Goal: Navigation & Orientation: Find specific page/section

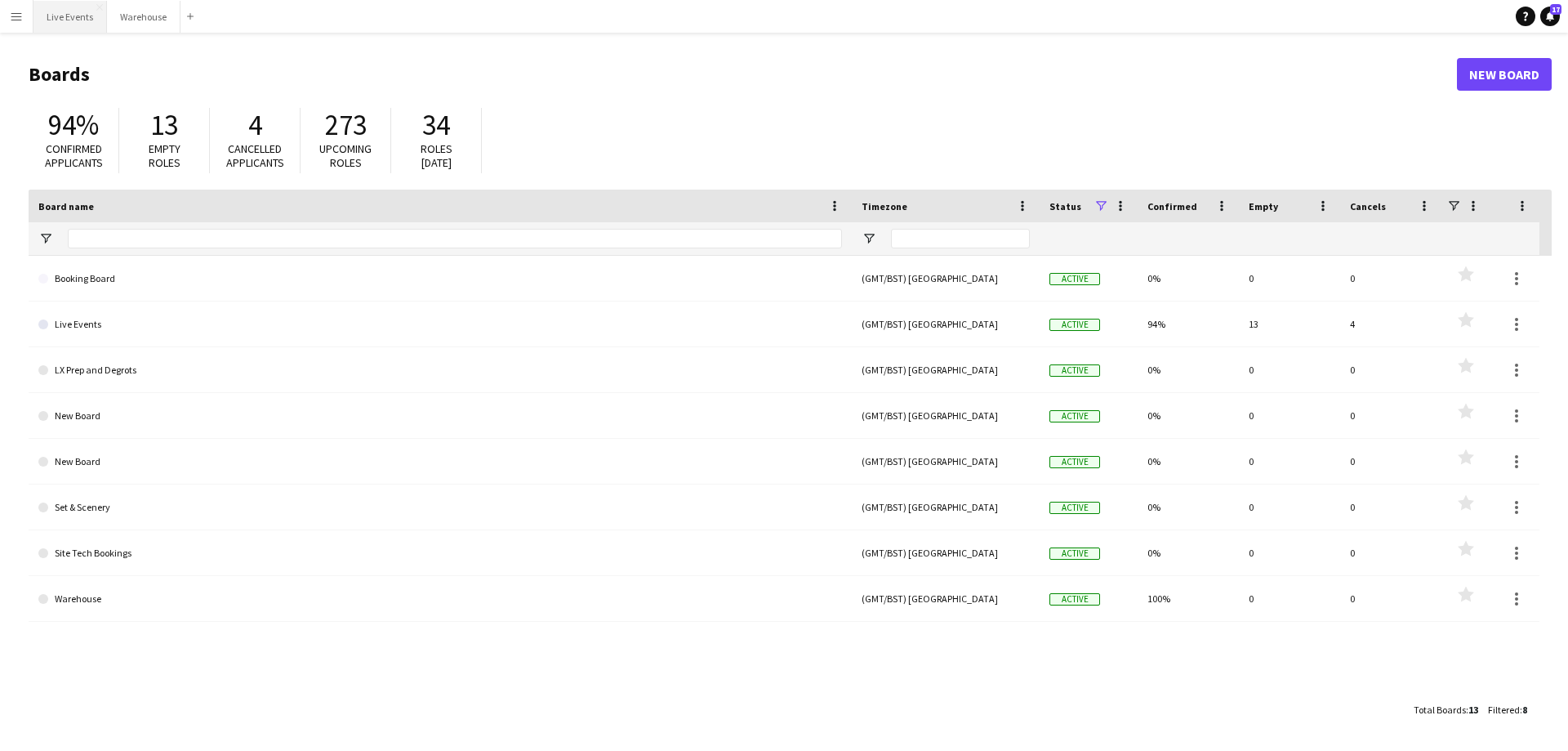
click at [67, 20] on button "Live Events Close" at bounding box center [70, 16] width 73 height 32
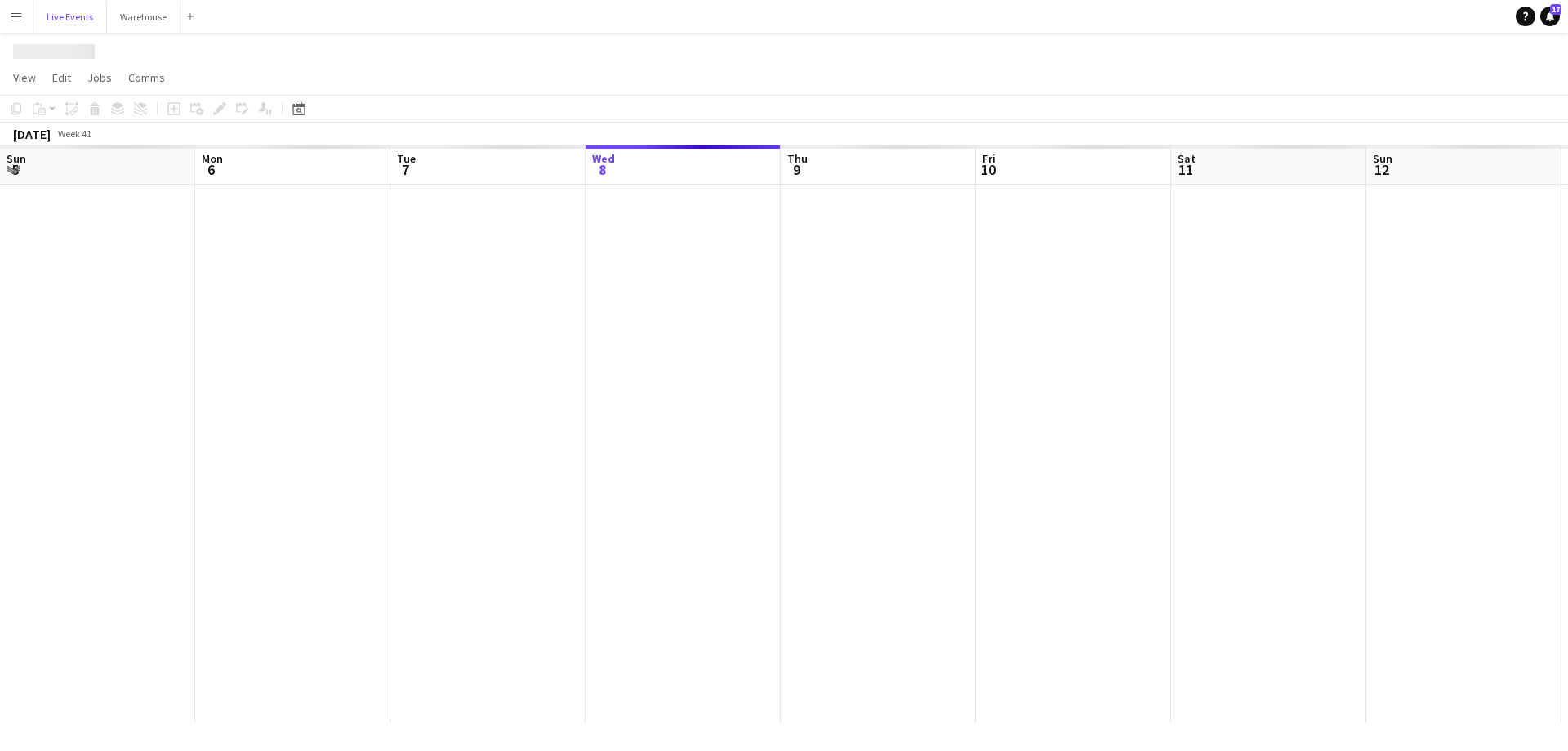
scroll to position [0, 390]
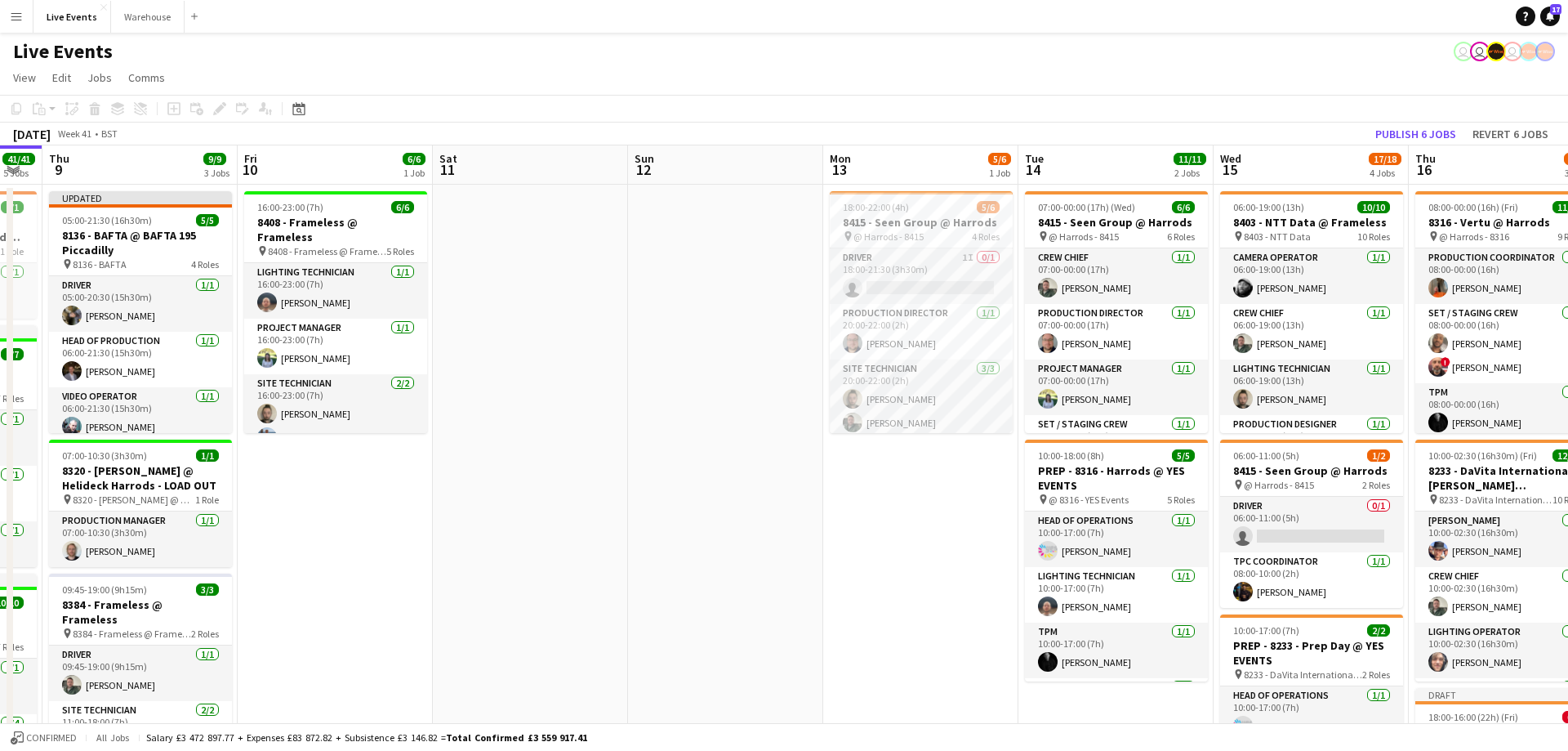
drag, startPoint x: 811, startPoint y: 192, endPoint x: 174, endPoint y: 233, distance: 638.3
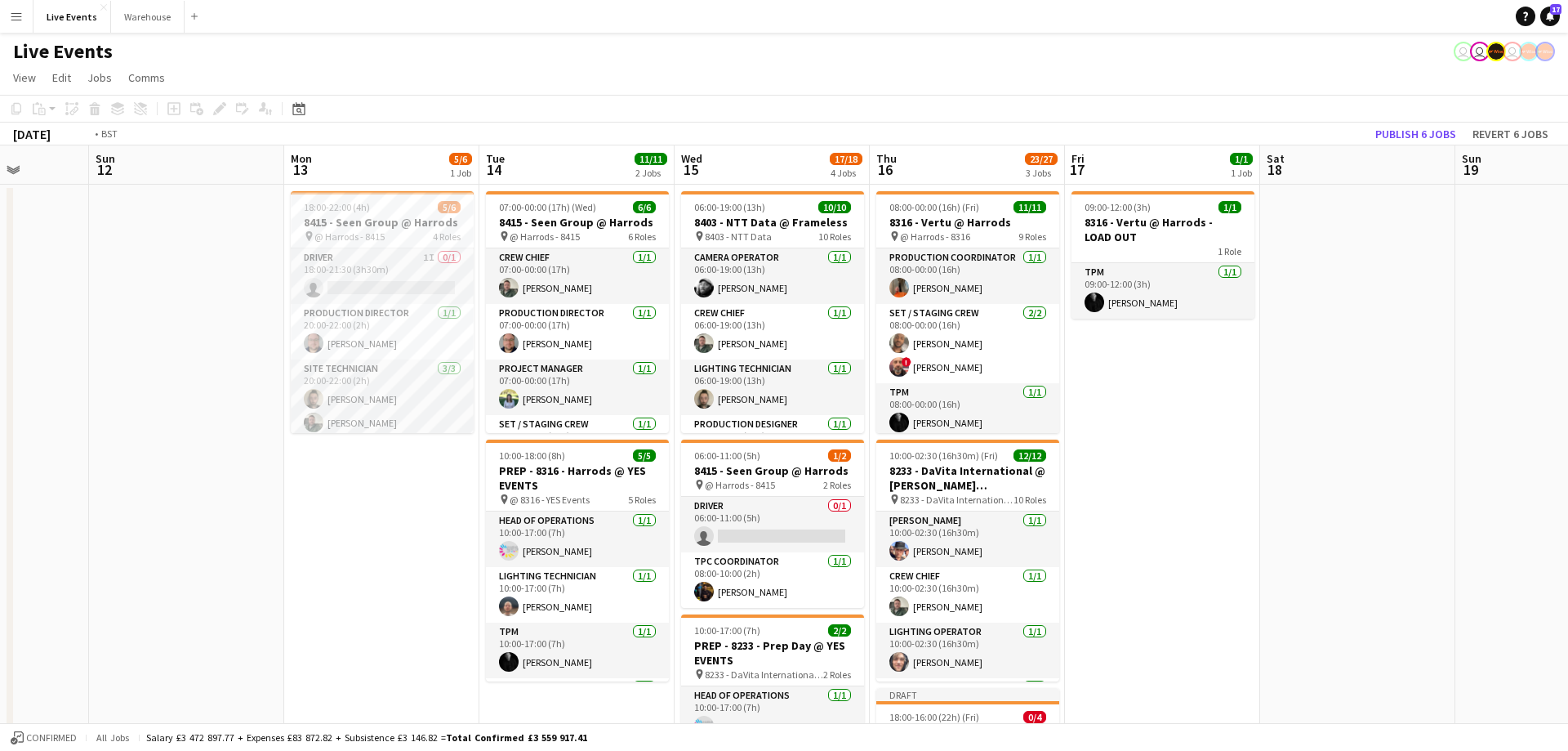
drag, startPoint x: 712, startPoint y: 174, endPoint x: 602, endPoint y: 176, distance: 110.0
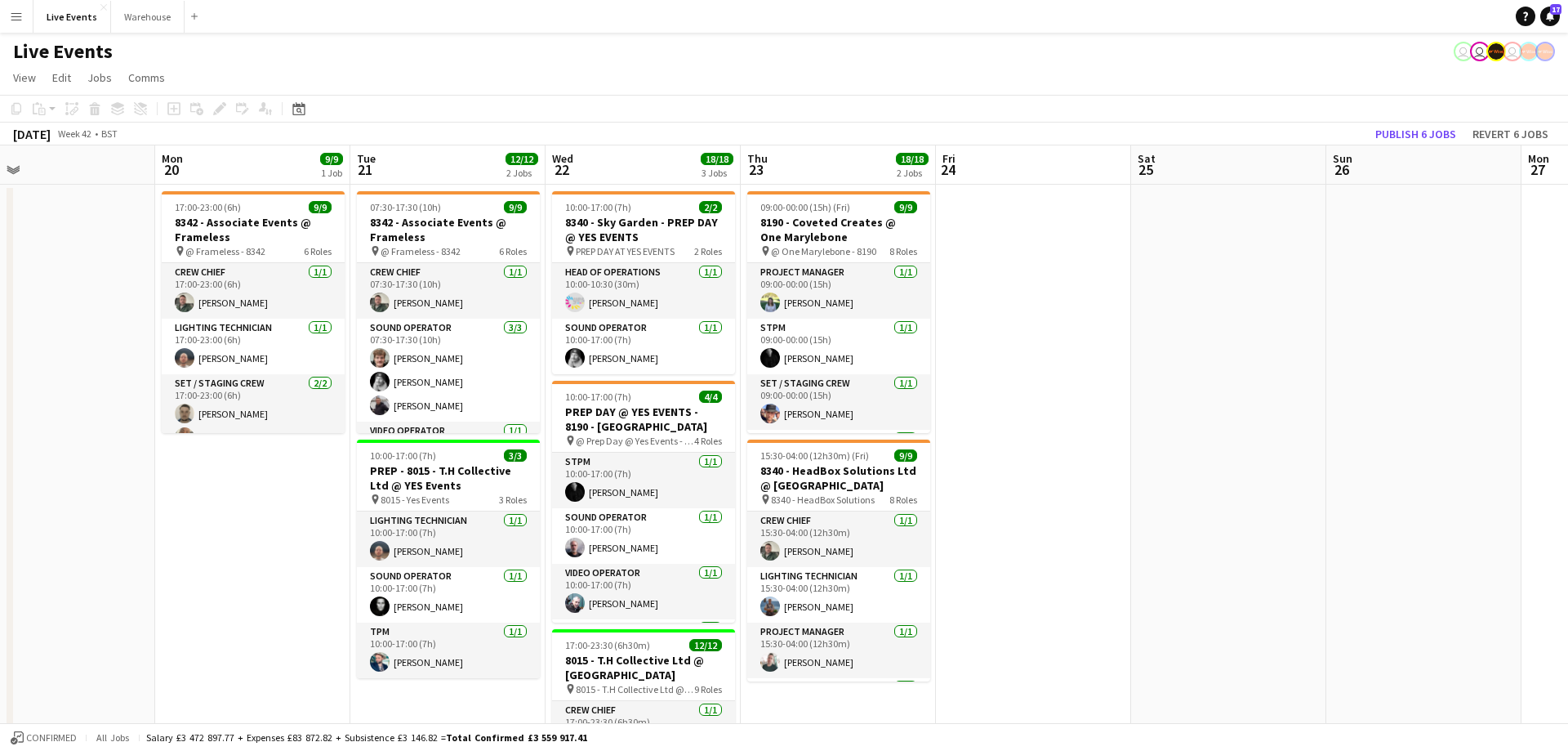
drag, startPoint x: 853, startPoint y: 186, endPoint x: 385, endPoint y: 171, distance: 468.2
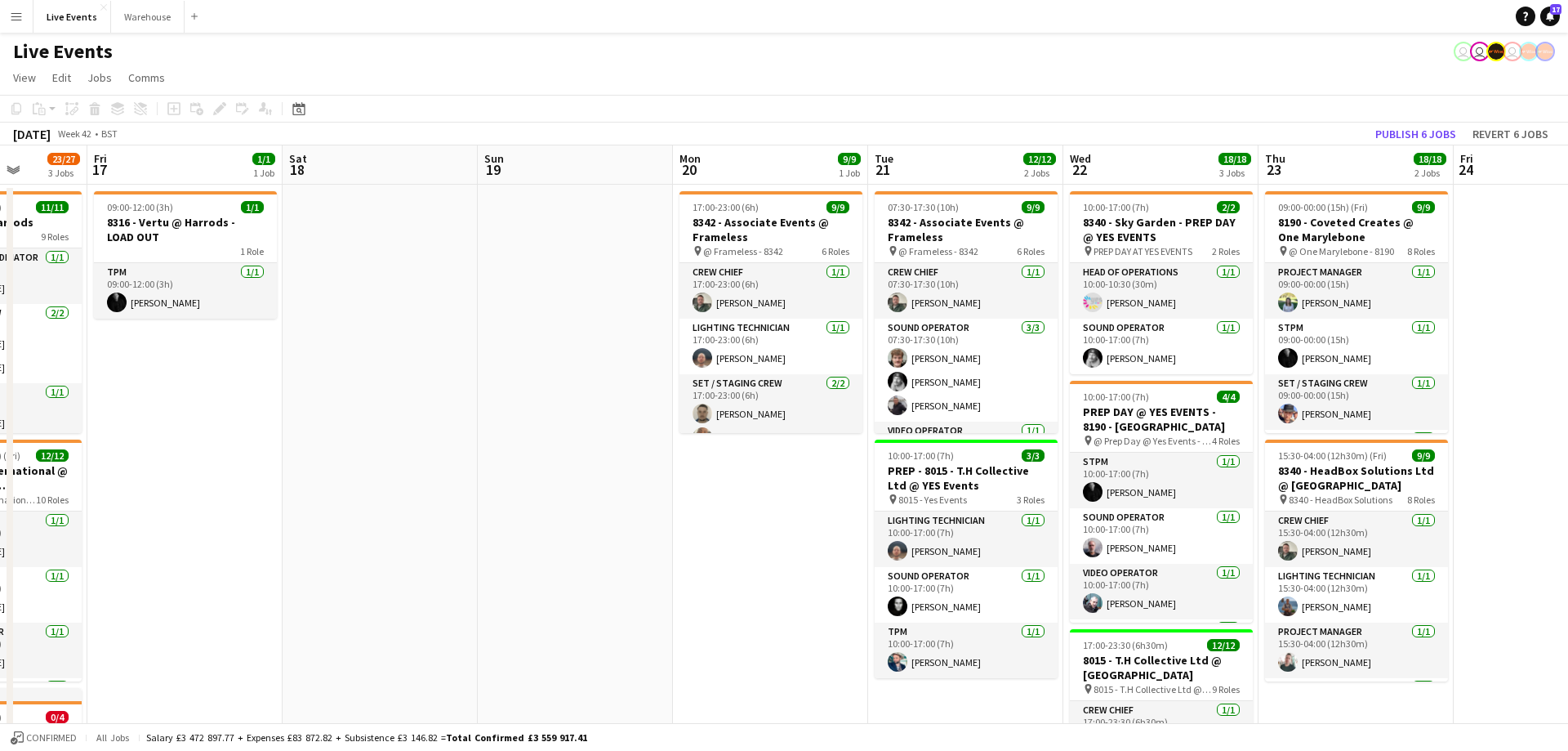
drag, startPoint x: 910, startPoint y: 178, endPoint x: 470, endPoint y: 176, distance: 440.0
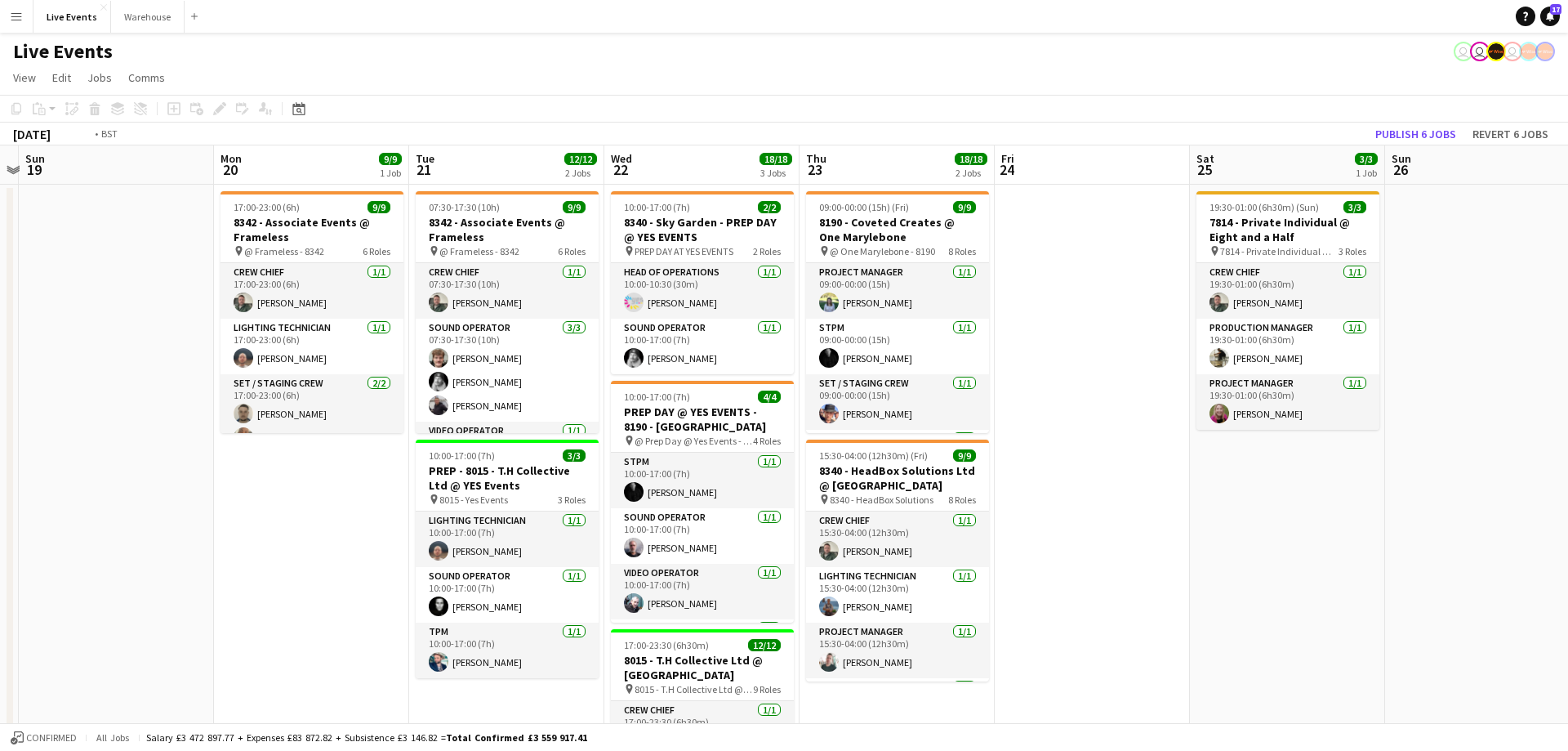
drag, startPoint x: 708, startPoint y: 193, endPoint x: 461, endPoint y: 180, distance: 247.3
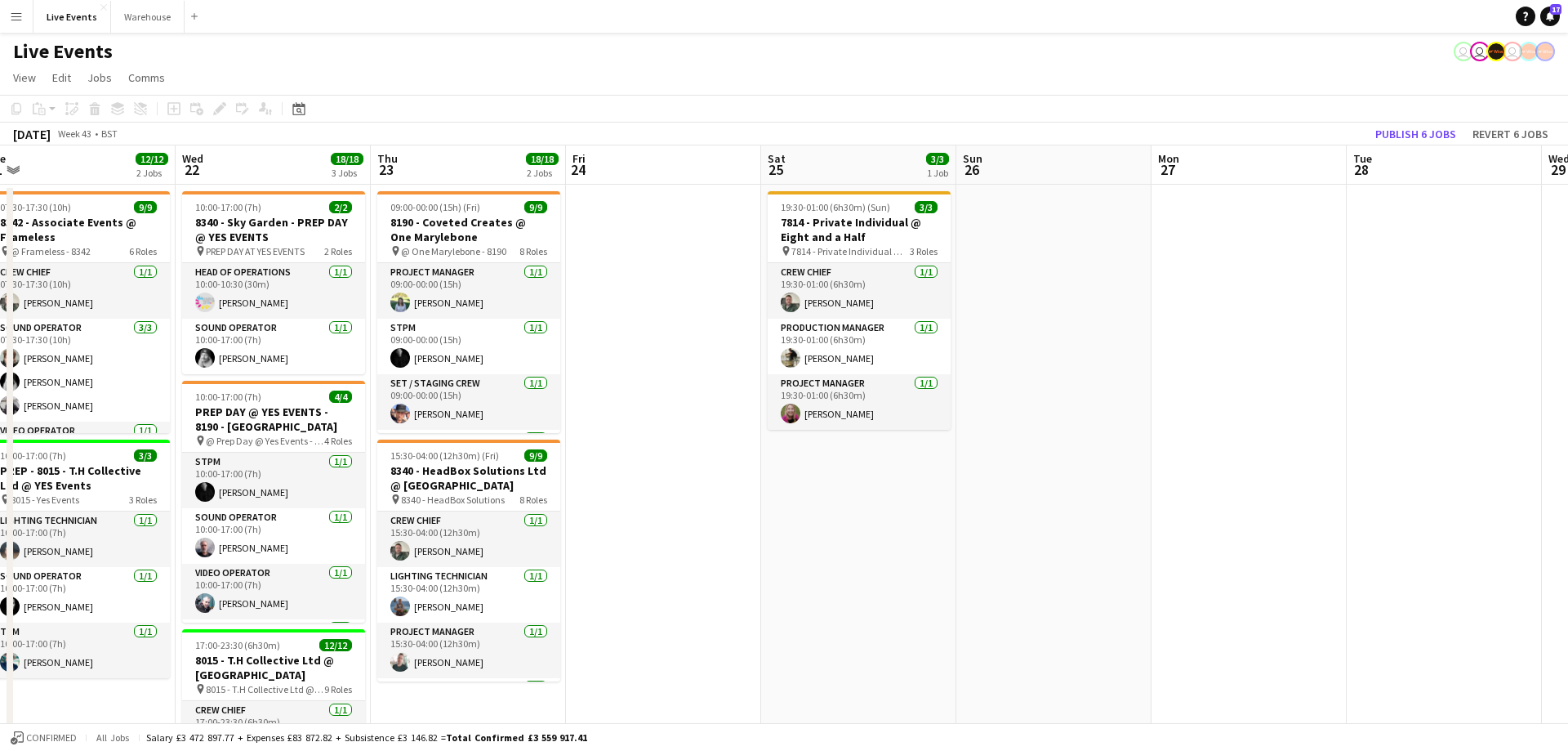
scroll to position [0, 605]
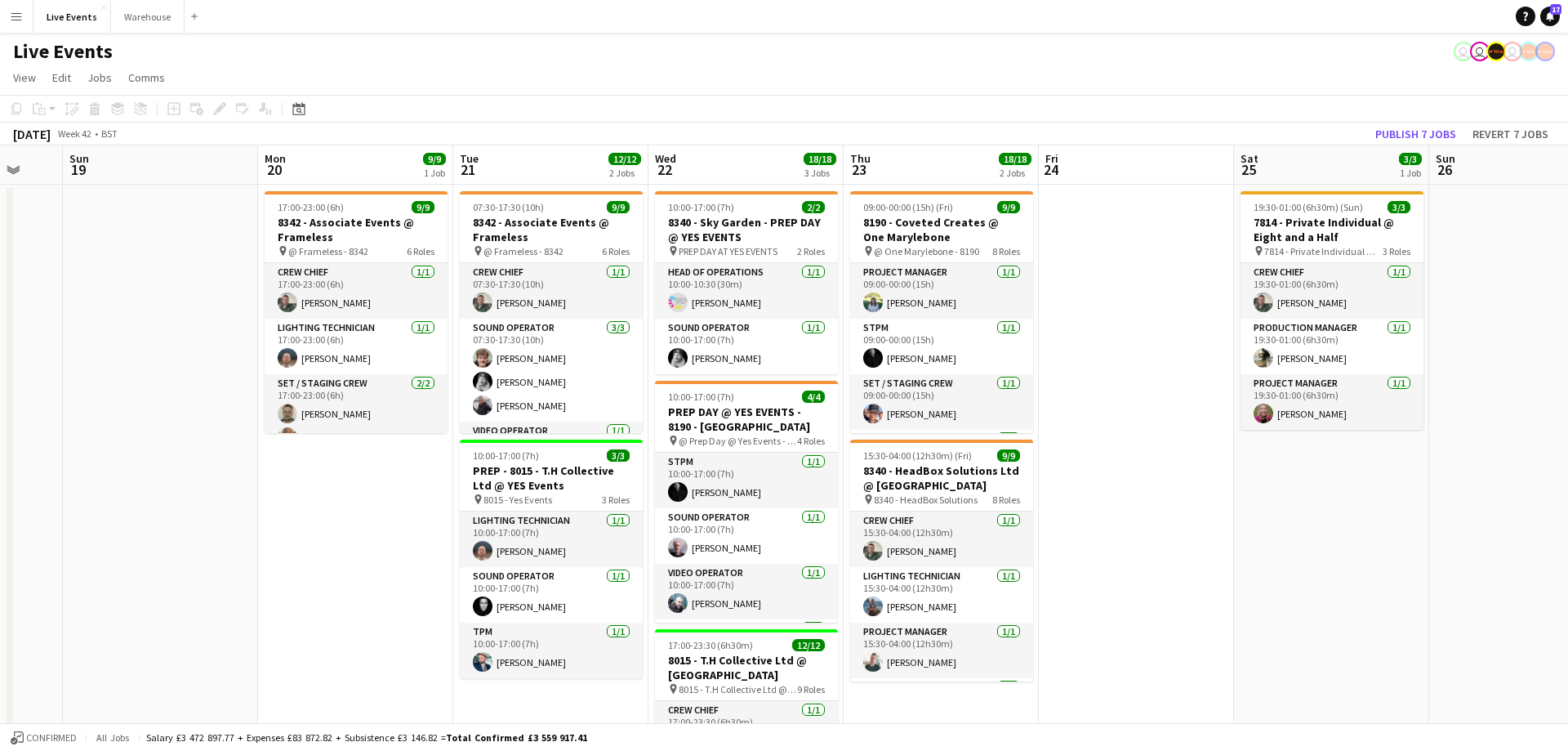
drag, startPoint x: 460, startPoint y: 169, endPoint x: 1050, endPoint y: 210, distance: 591.4
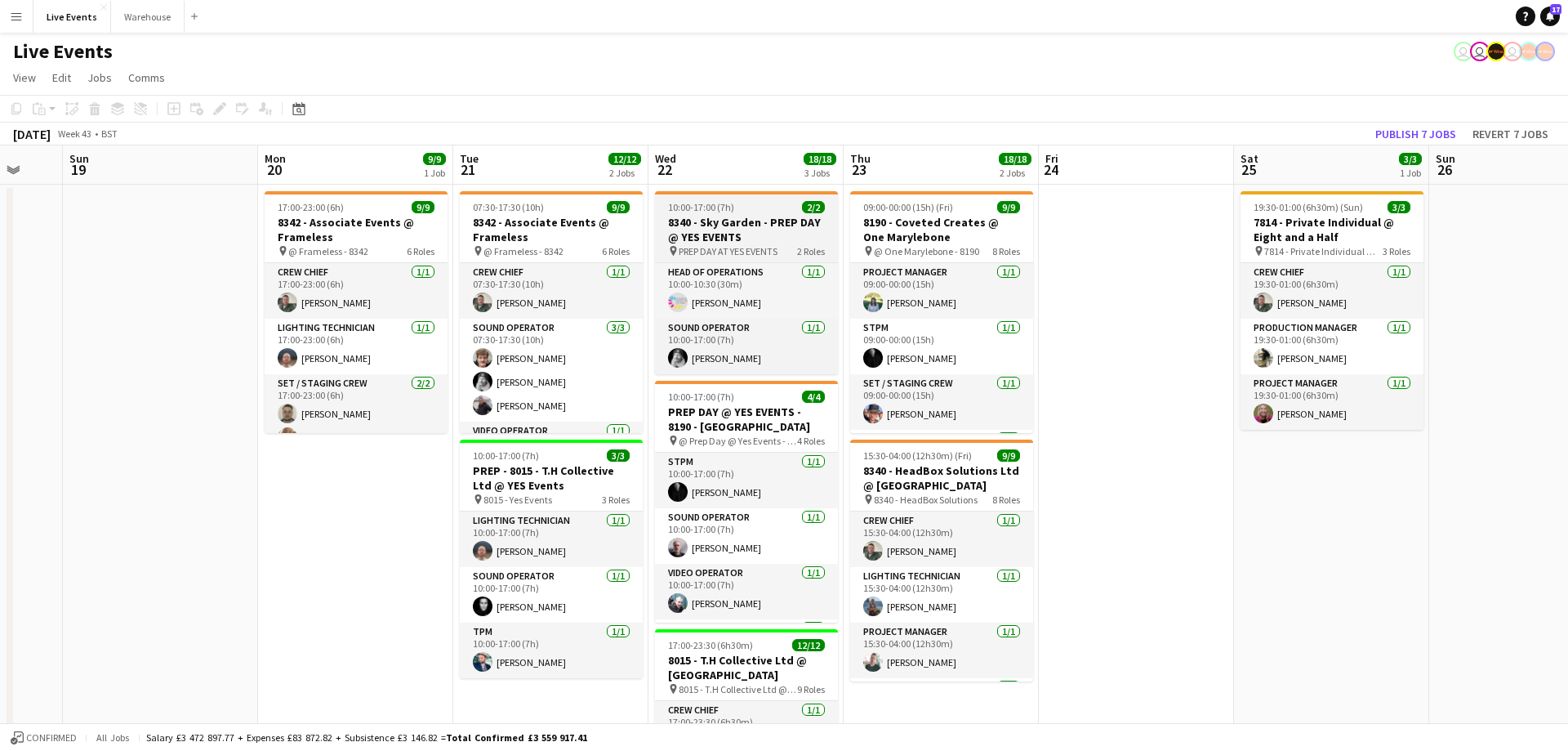
scroll to position [0, 507]
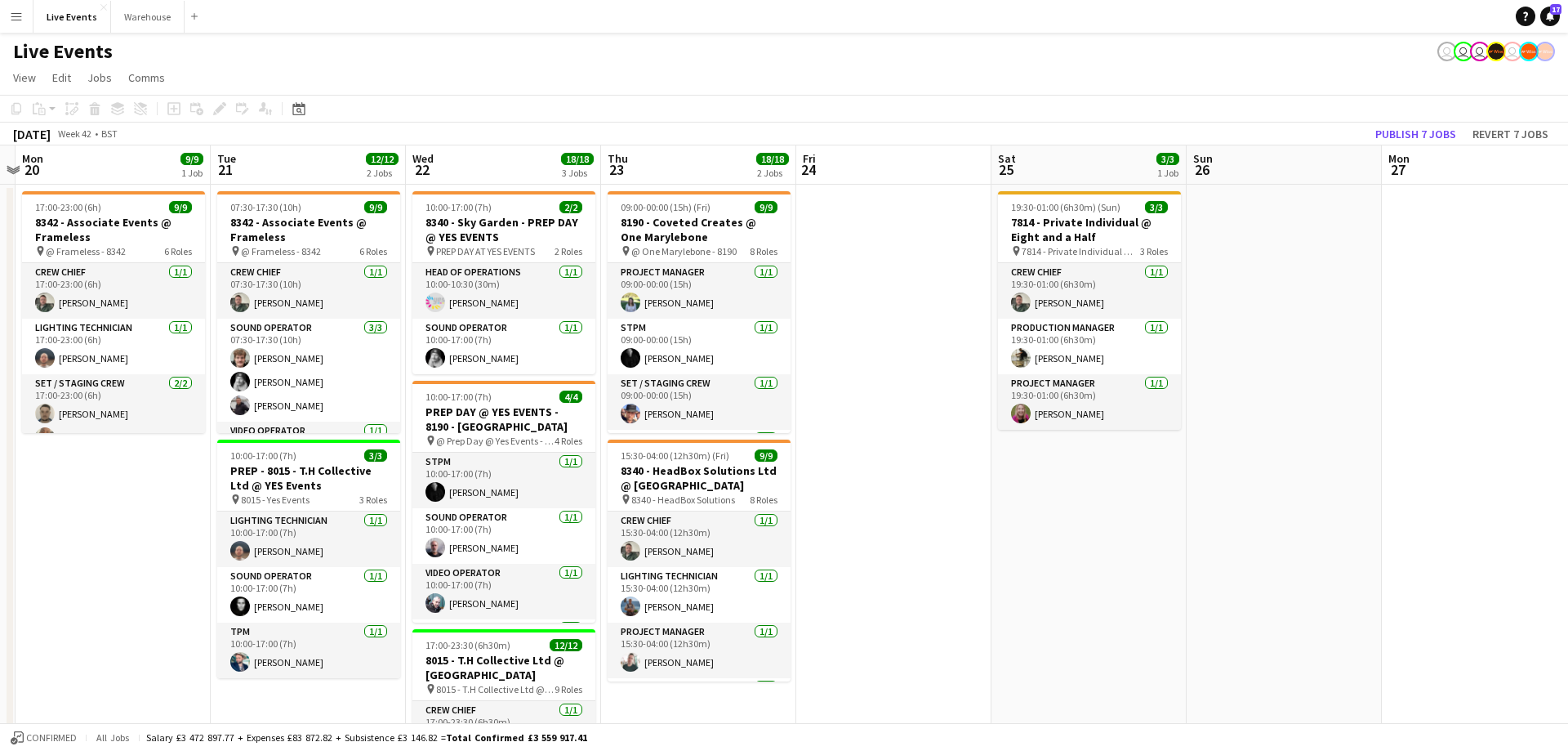
drag, startPoint x: 987, startPoint y: 182, endPoint x: 534, endPoint y: 155, distance: 453.8
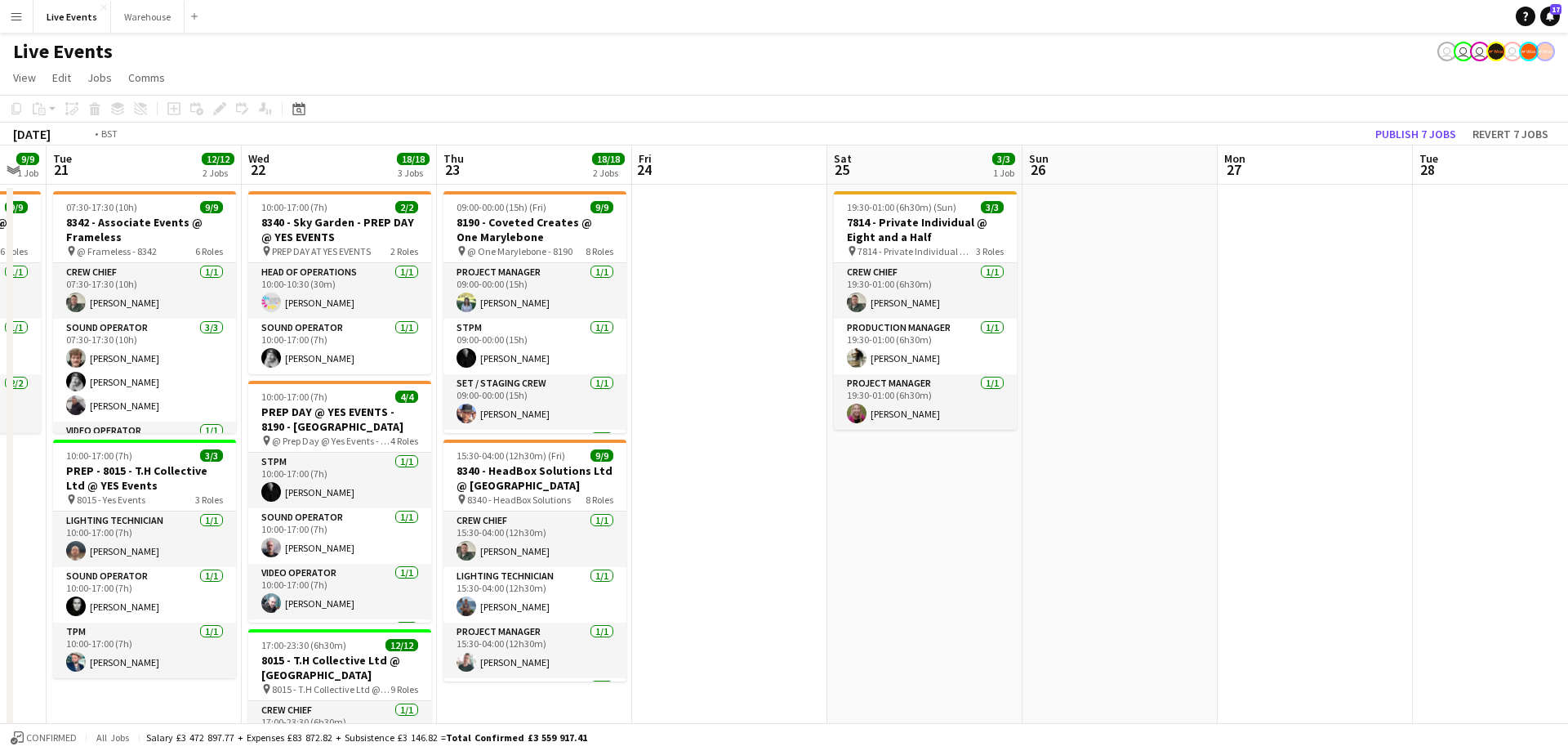
drag, startPoint x: 811, startPoint y: 180, endPoint x: 1402, endPoint y: 216, distance: 592.1
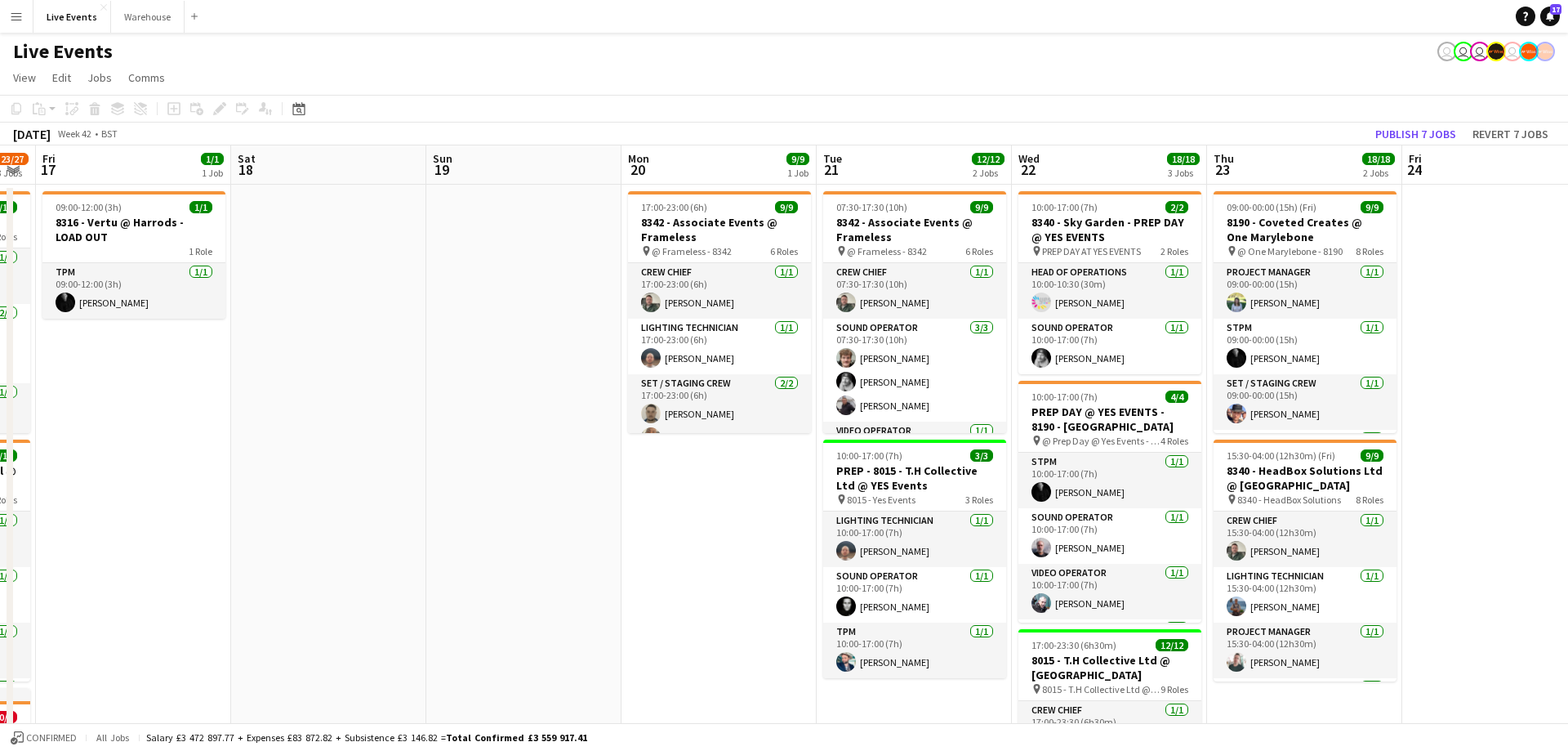
drag, startPoint x: 742, startPoint y: 166, endPoint x: 1942, endPoint y: 250, distance: 1202.9
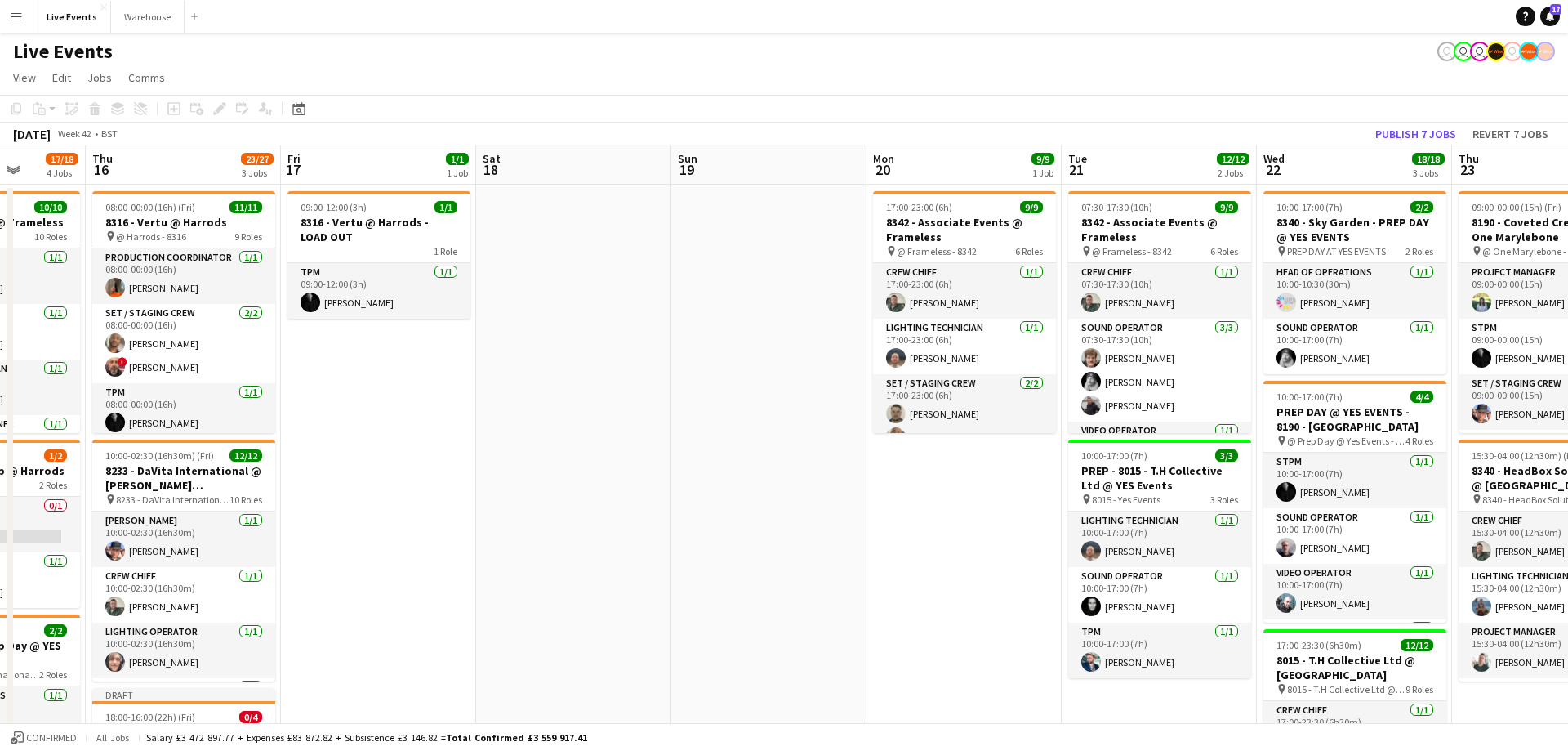
drag, startPoint x: 922, startPoint y: 164, endPoint x: 1508, endPoint y: 201, distance: 587.2
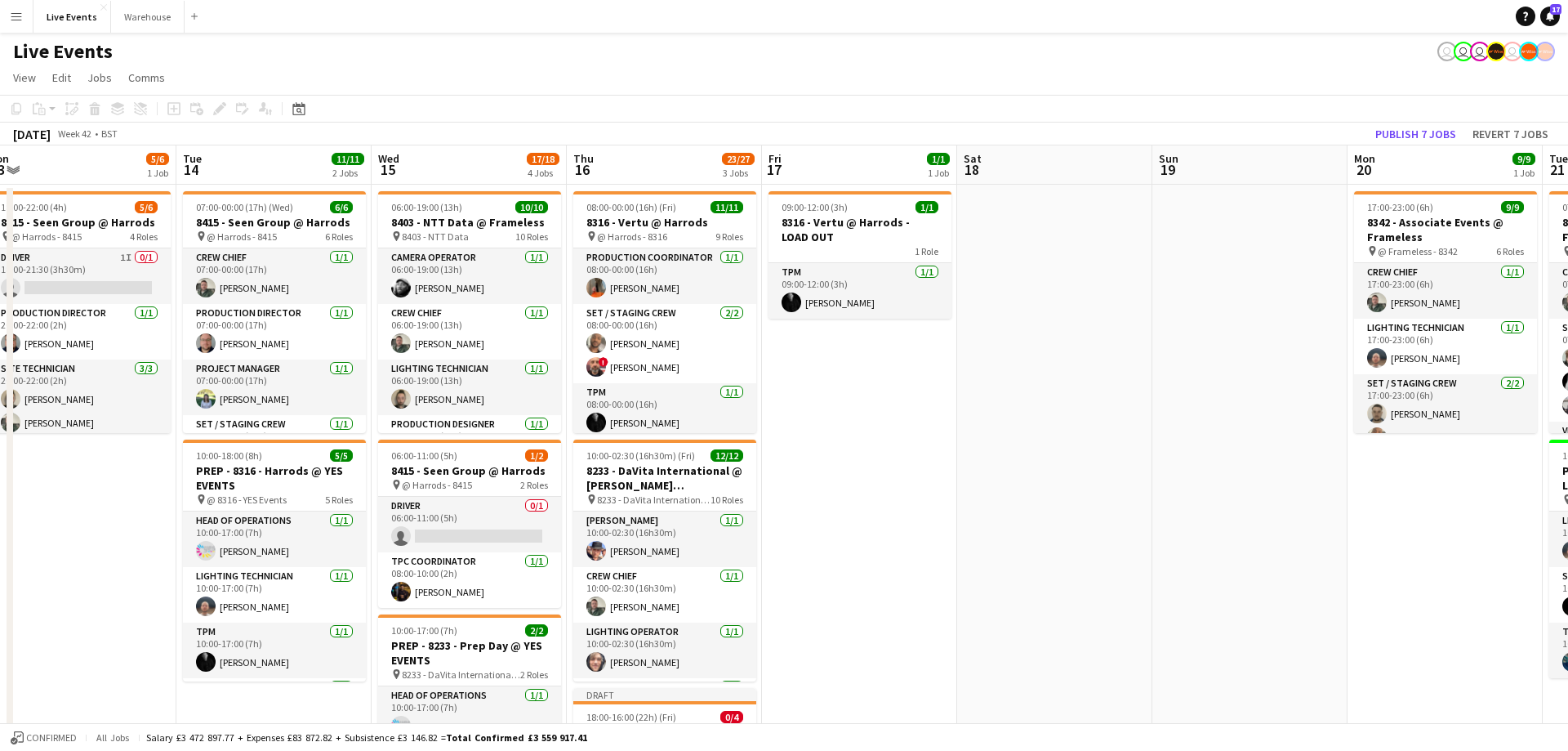
scroll to position [0, 400]
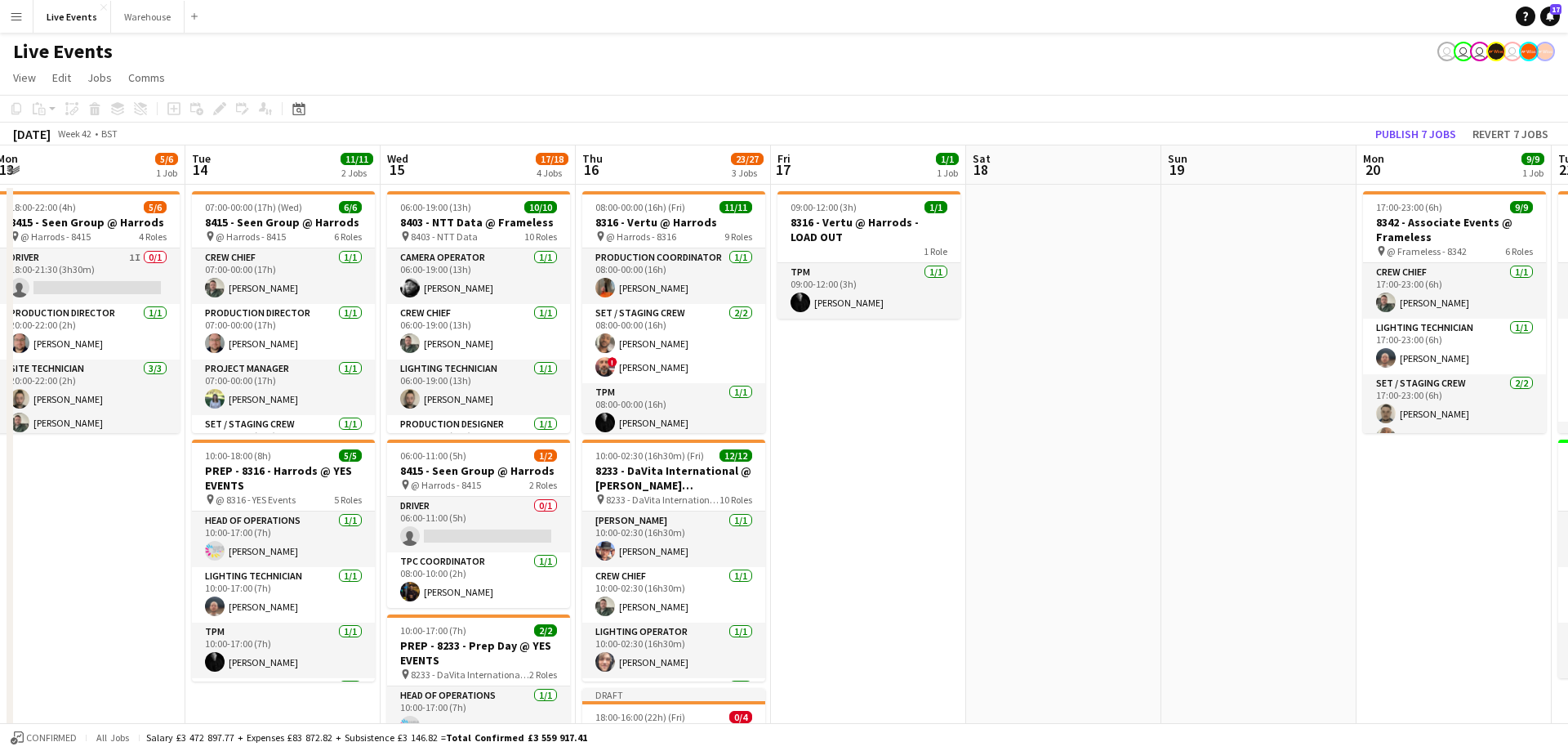
drag, startPoint x: 762, startPoint y: 183, endPoint x: 862, endPoint y: 188, distance: 100.1
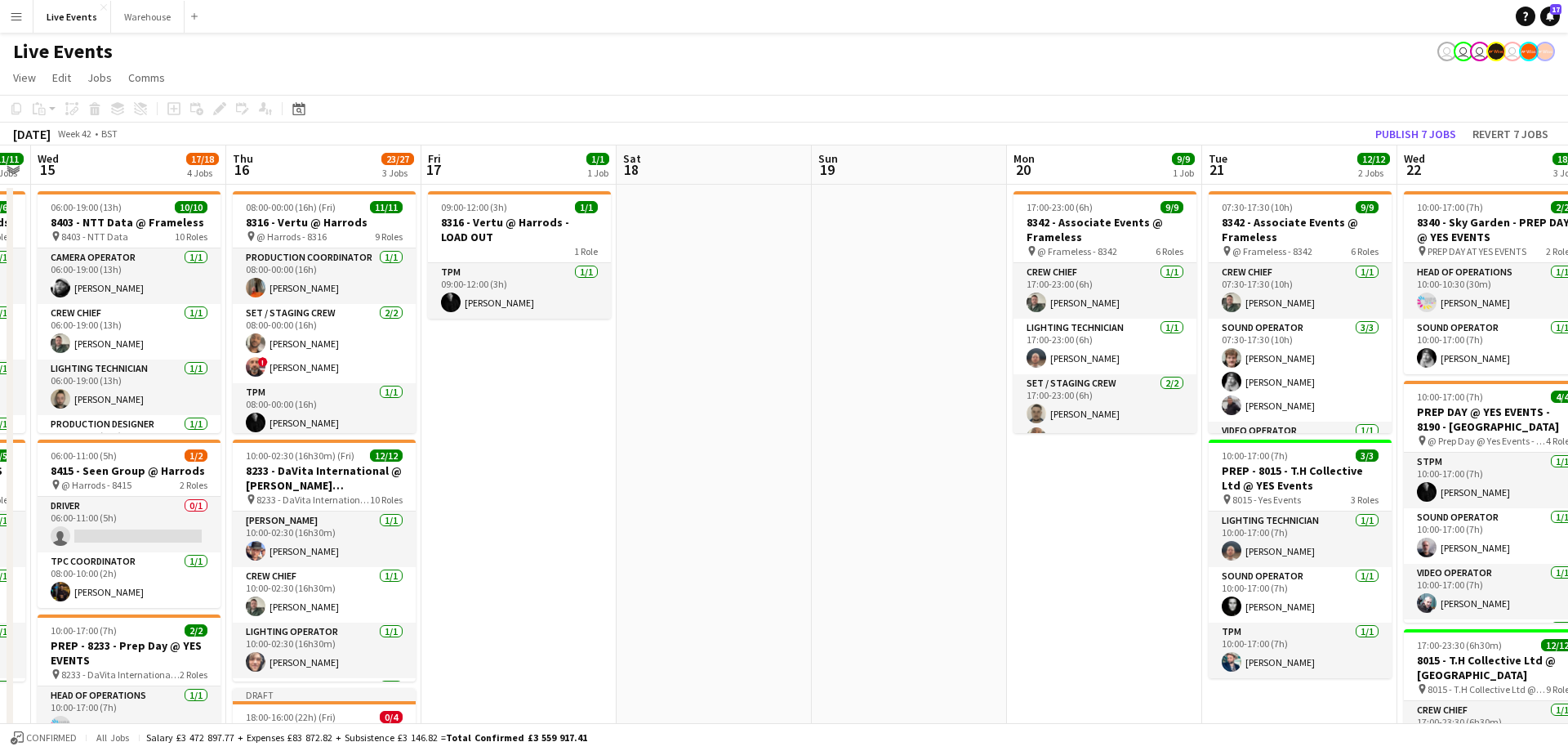
scroll to position [0, 710]
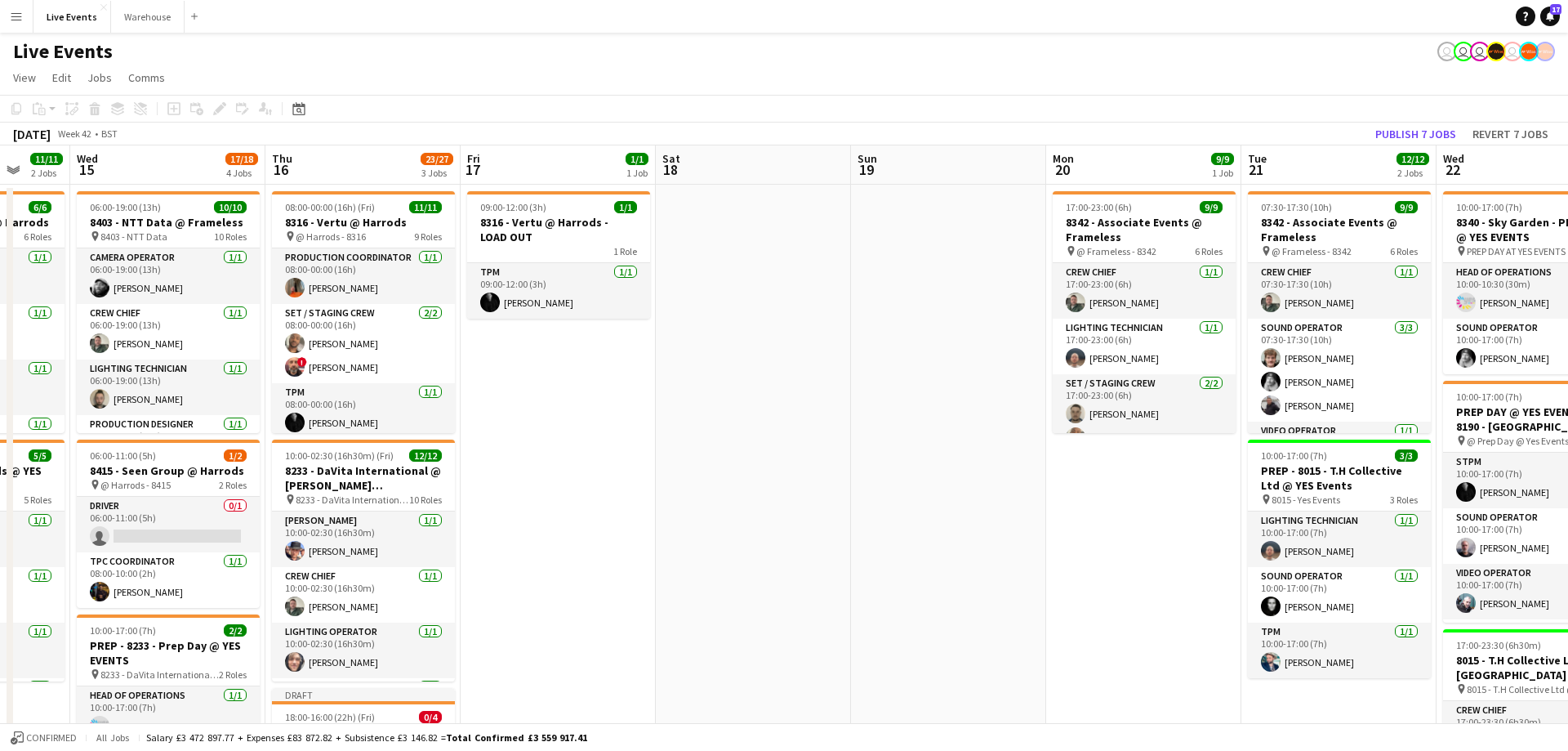
drag, startPoint x: 862, startPoint y: 180, endPoint x: 606, endPoint y: 185, distance: 256.0
